Goal: Navigation & Orientation: Go to known website

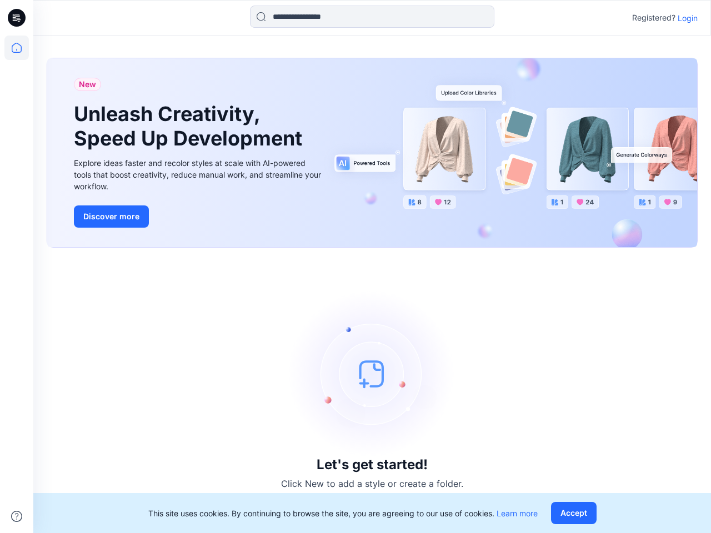
click at [356, 267] on div "Let's get started! Click New to add a style or create a folder." at bounding box center [372, 390] width 651 height 259
click at [17, 18] on icon at bounding box center [18, 18] width 4 height 1
click at [17, 48] on icon at bounding box center [16, 48] width 24 height 24
click at [17, 517] on icon at bounding box center [16, 516] width 11 height 11
click at [372, 17] on input at bounding box center [372, 17] width 244 height 22
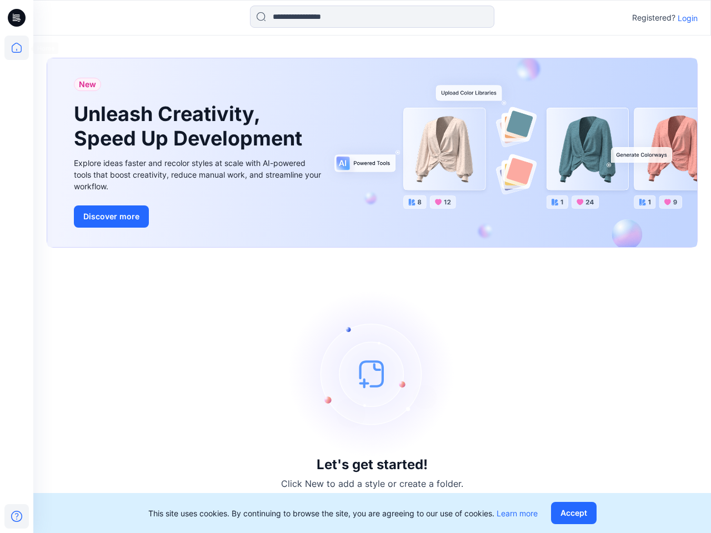
click at [688, 18] on p "Login" at bounding box center [688, 18] width 20 height 12
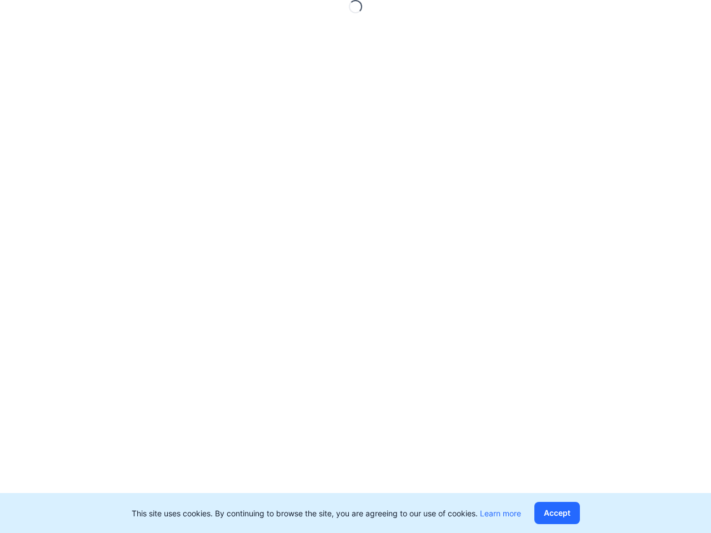
click at [576, 513] on button "Accept" at bounding box center [558, 513] width 46 height 22
